Goal: Information Seeking & Learning: Learn about a topic

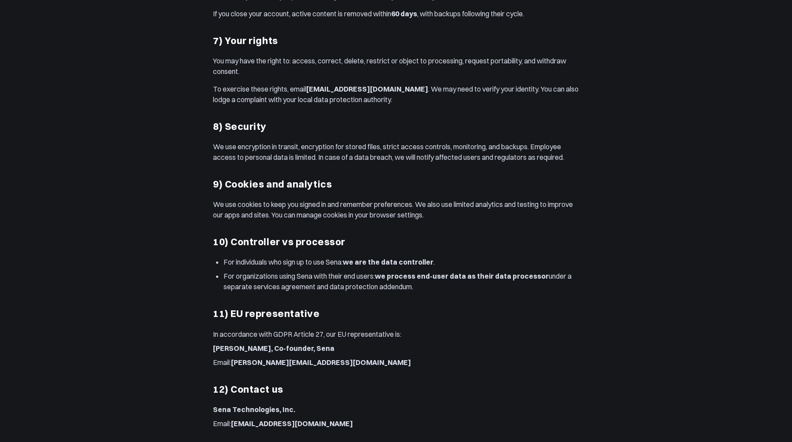
scroll to position [896, 0]
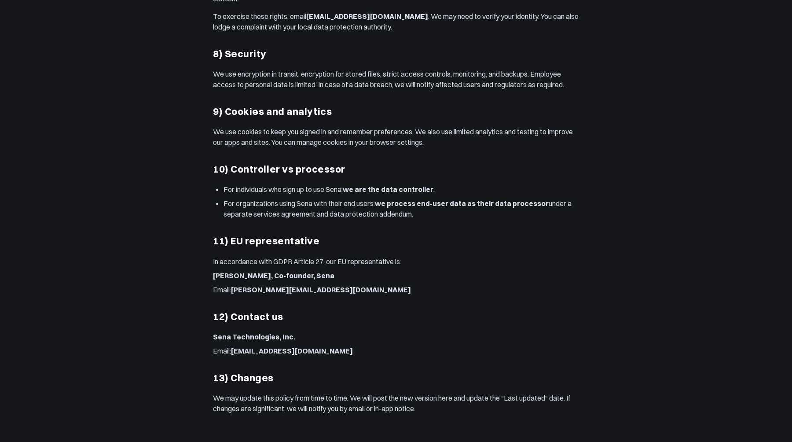
click at [423, 204] on strong "we process end-user data as their data processor" at bounding box center [462, 203] width 174 height 9
click at [391, 204] on strong "we process end-user data as their data processor" at bounding box center [462, 203] width 174 height 9
click at [378, 293] on p "Email: [PERSON_NAME][EMAIL_ADDRESS][DOMAIN_NAME]" at bounding box center [396, 289] width 366 height 11
click at [523, 210] on p "For organizations using Sena with their end users: we process end-user data as …" at bounding box center [402, 208] width 356 height 21
click at [523, 202] on strong "we process end-user data as their data processor" at bounding box center [462, 203] width 174 height 9
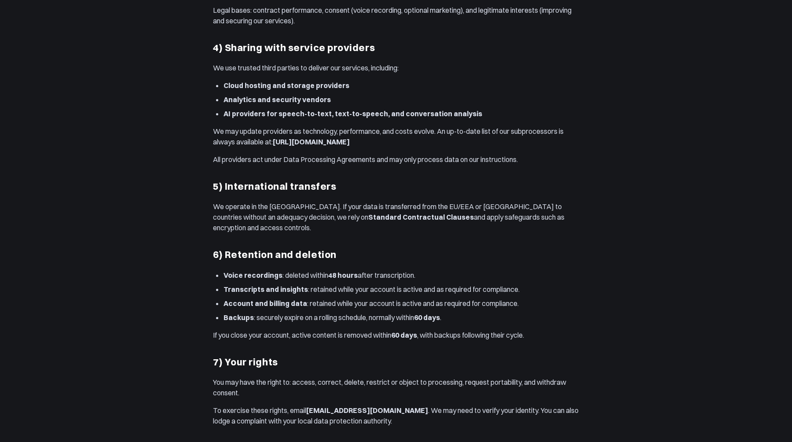
scroll to position [501, 0]
click at [350, 147] on strong "[URL][DOMAIN_NAME]" at bounding box center [311, 142] width 77 height 9
